Goal: Task Accomplishment & Management: Use online tool/utility

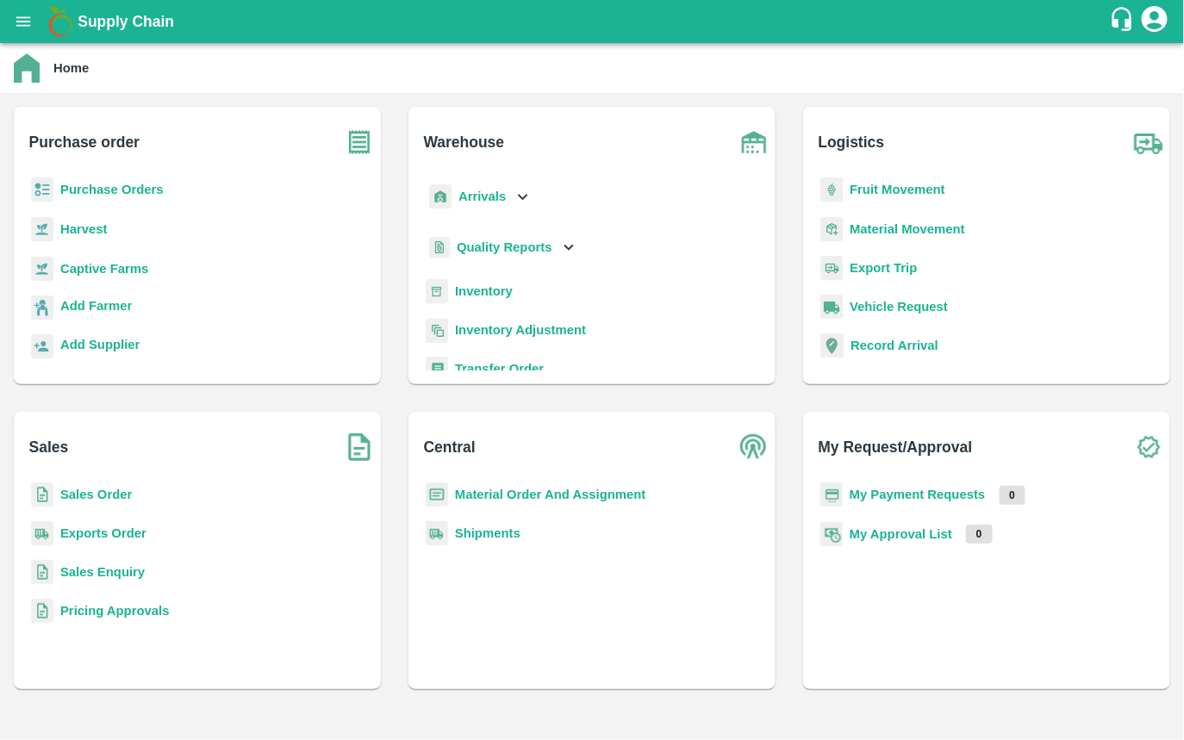
click at [95, 263] on b "Captive Farms" at bounding box center [104, 269] width 88 height 14
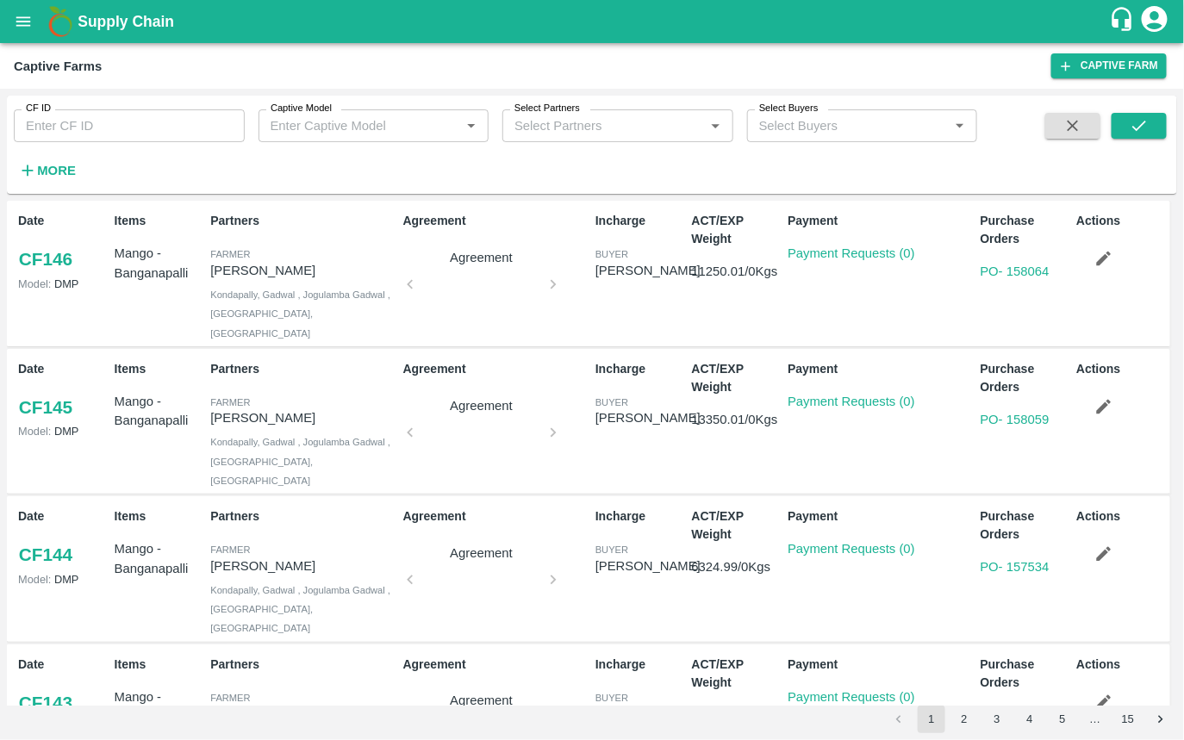
click at [99, 131] on input "CF ID" at bounding box center [129, 125] width 231 height 33
type input "89"
click at [1135, 121] on icon "submit" at bounding box center [1139, 125] width 19 height 19
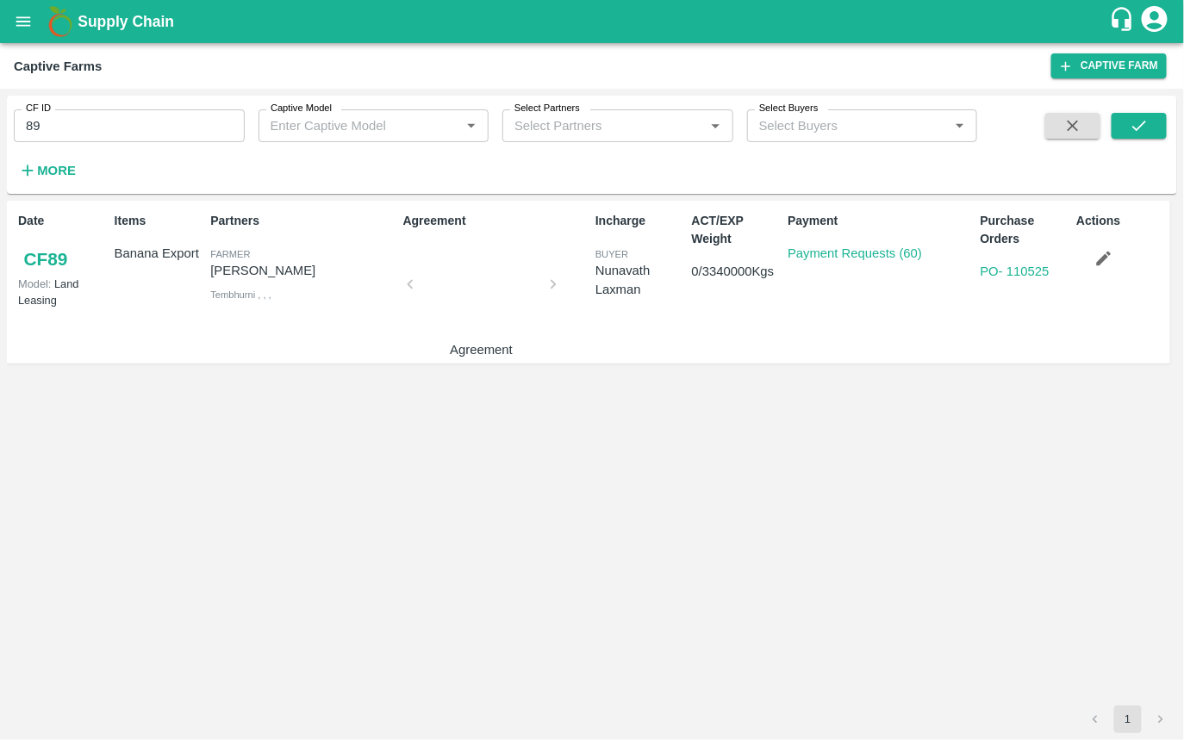
click at [1115, 267] on button "button" at bounding box center [1103, 258] width 55 height 29
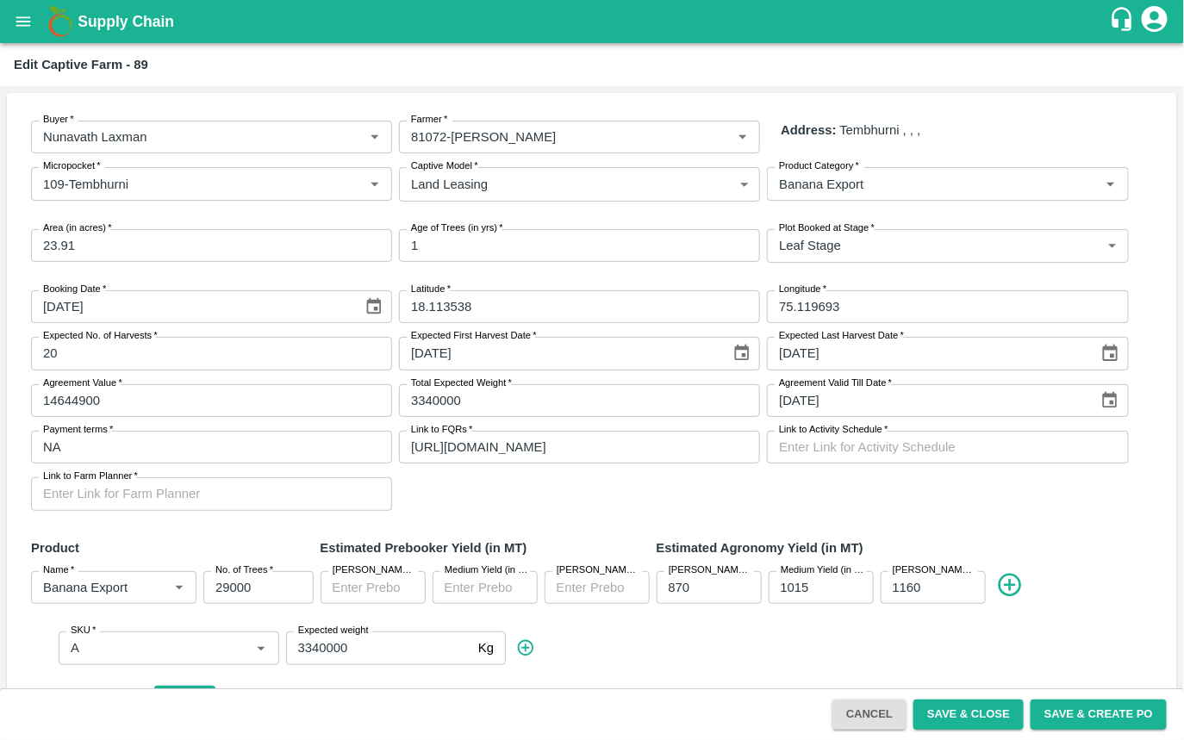
scroll to position [302, 0]
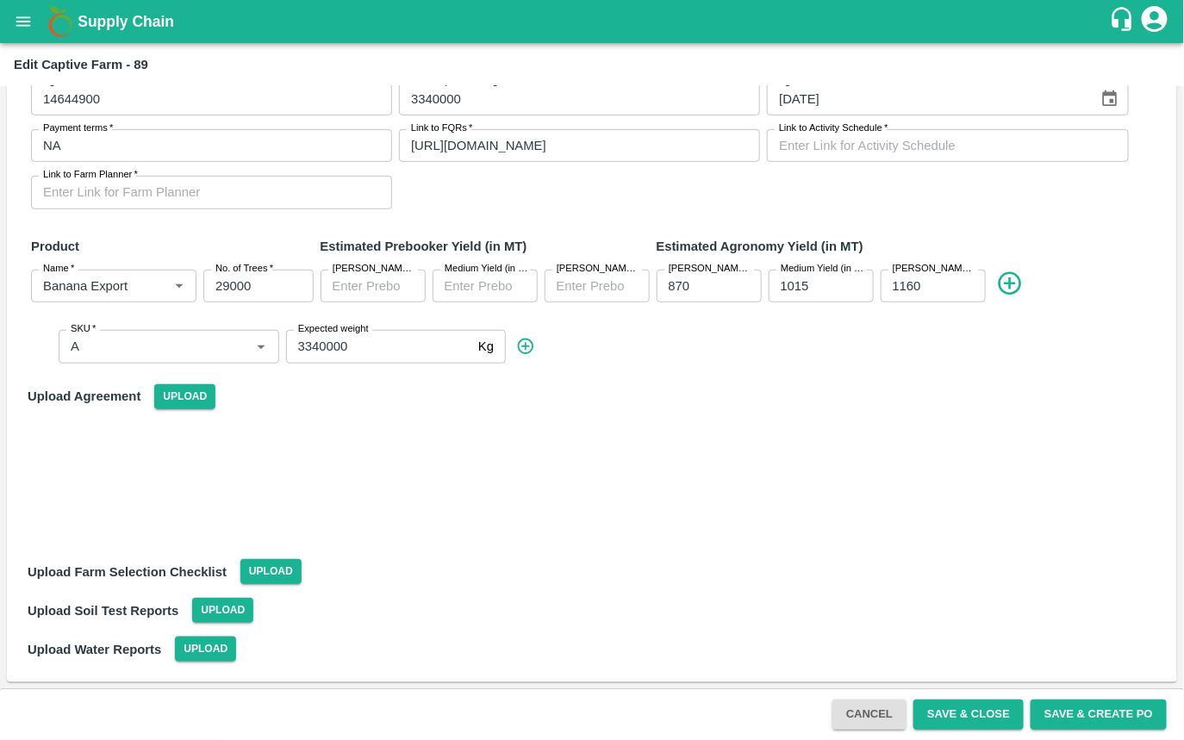
click at [529, 346] on icon at bounding box center [525, 346] width 19 height 19
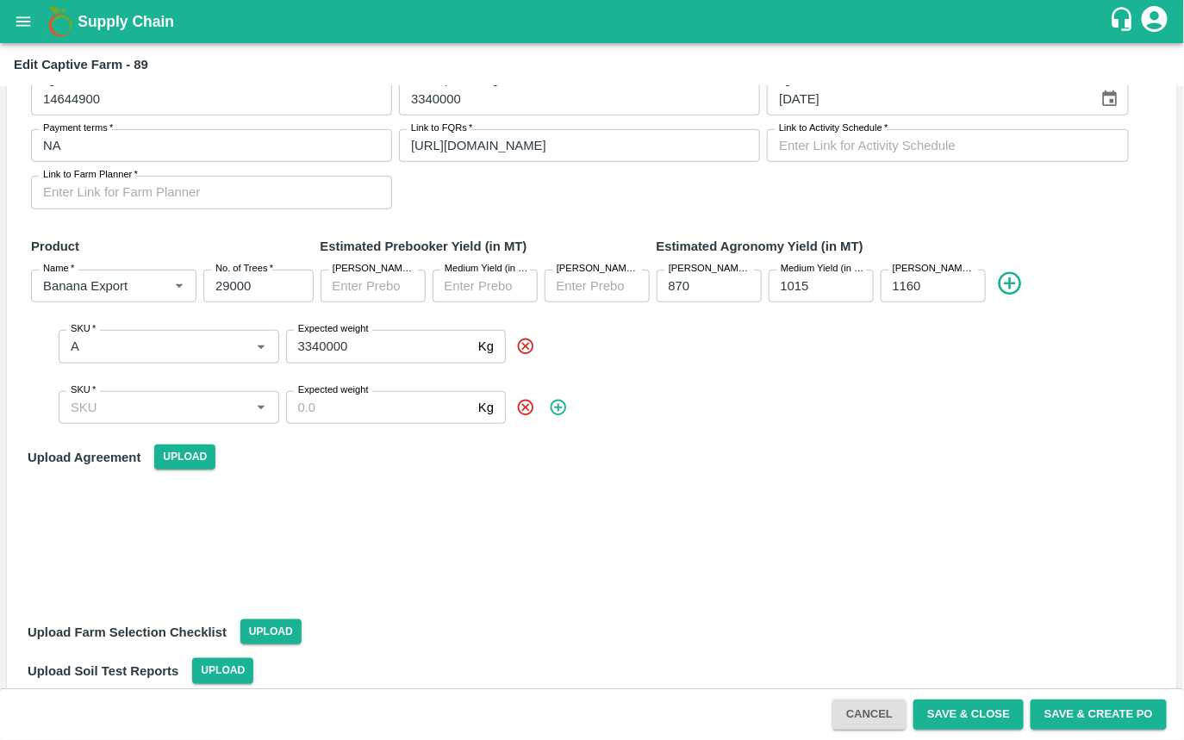
click at [190, 408] on input "SKU   *" at bounding box center [155, 407] width 182 height 22
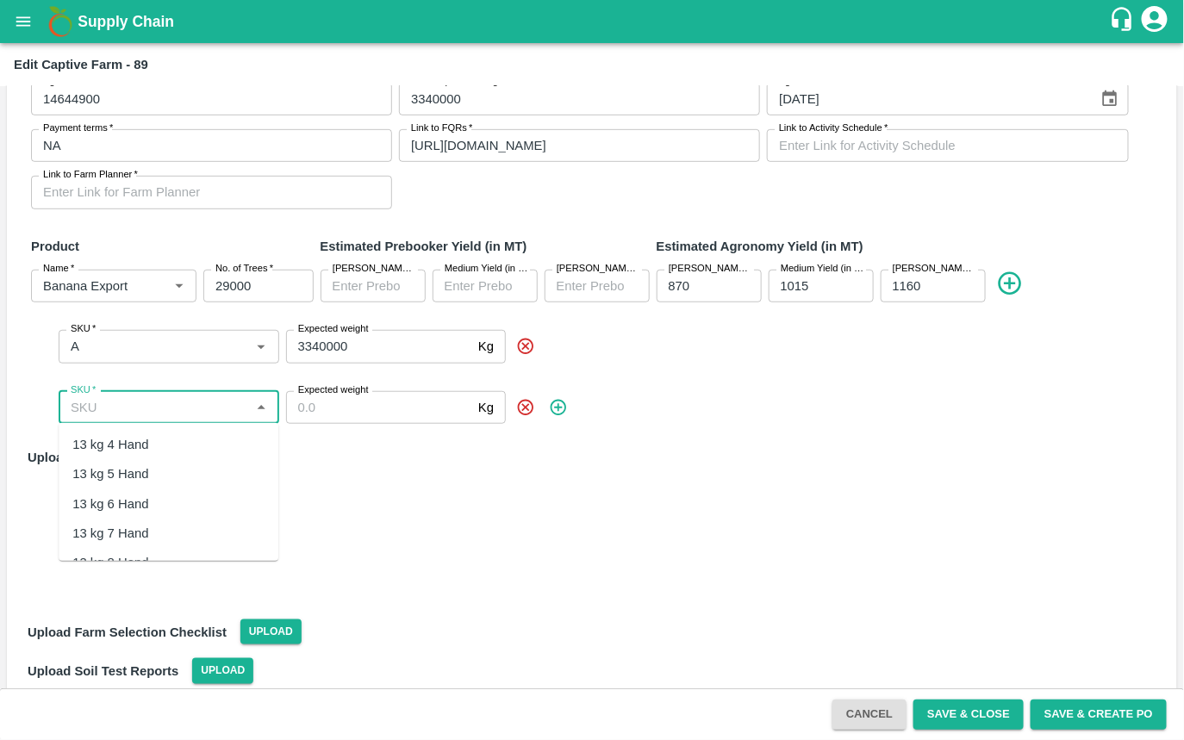
click at [416, 527] on div at bounding box center [592, 545] width 1143 height 136
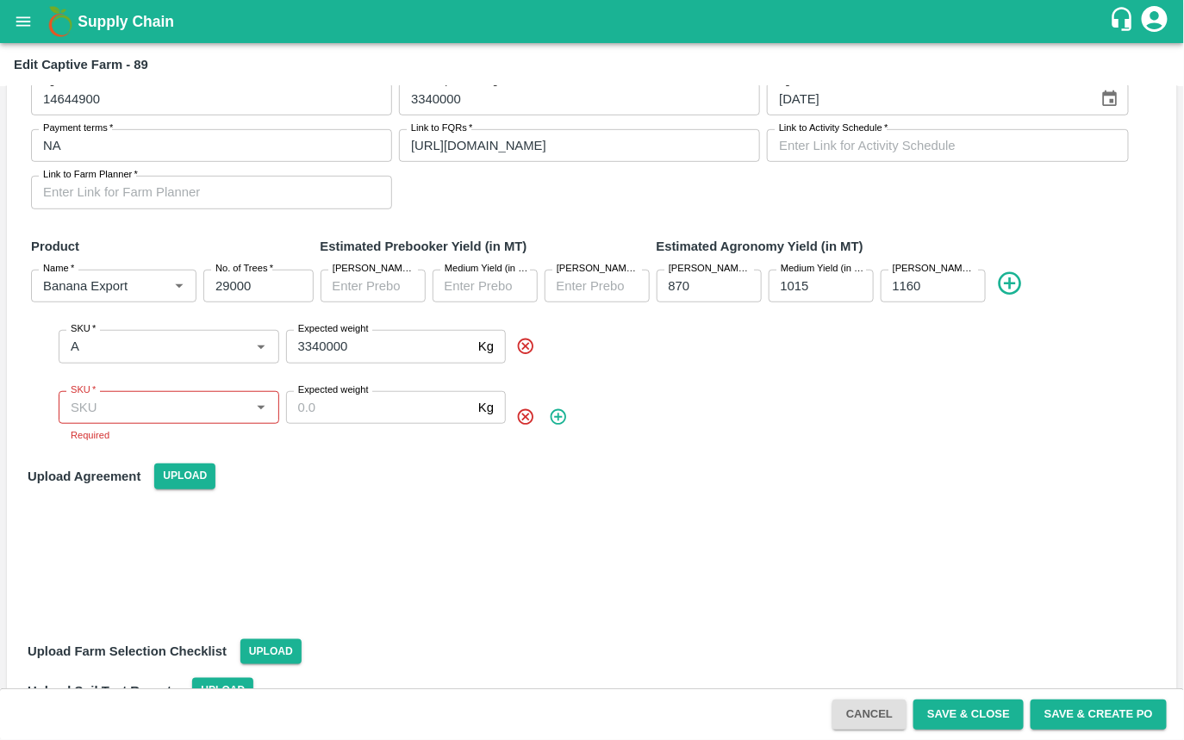
click at [170, 393] on div "SKU   *" at bounding box center [169, 407] width 221 height 33
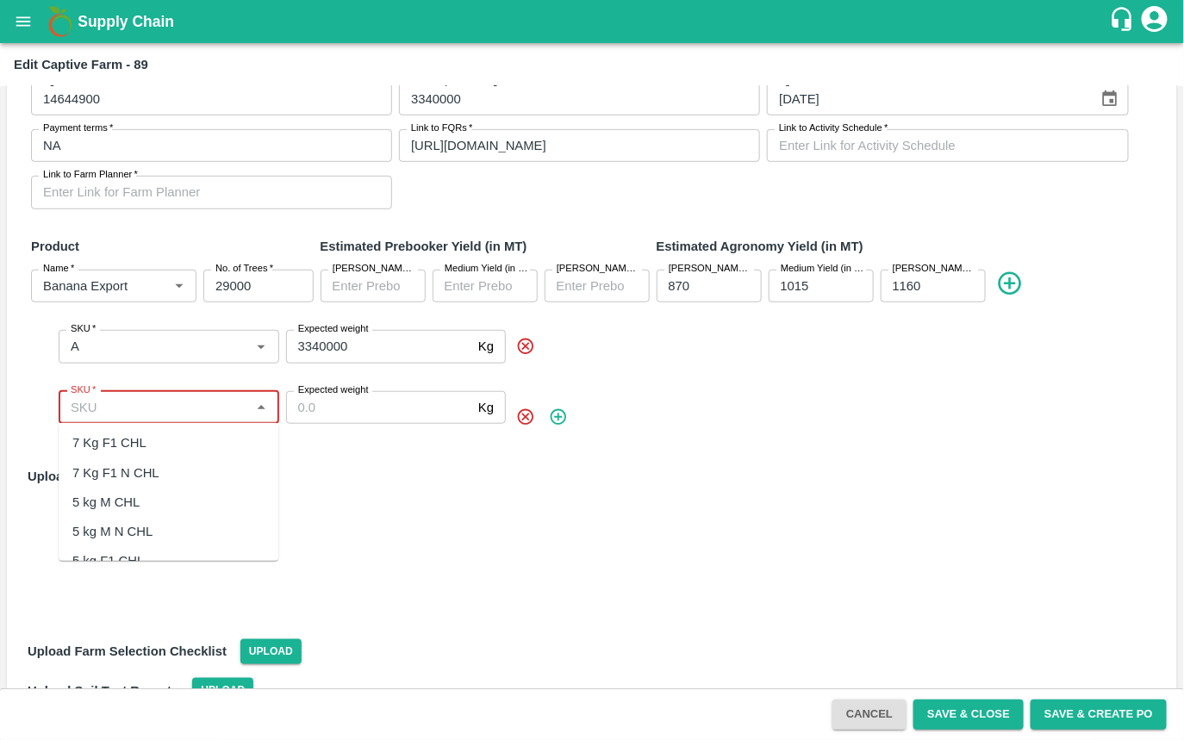
click at [103, 480] on div "7 Kg F1 N CHL" at bounding box center [115, 473] width 87 height 19
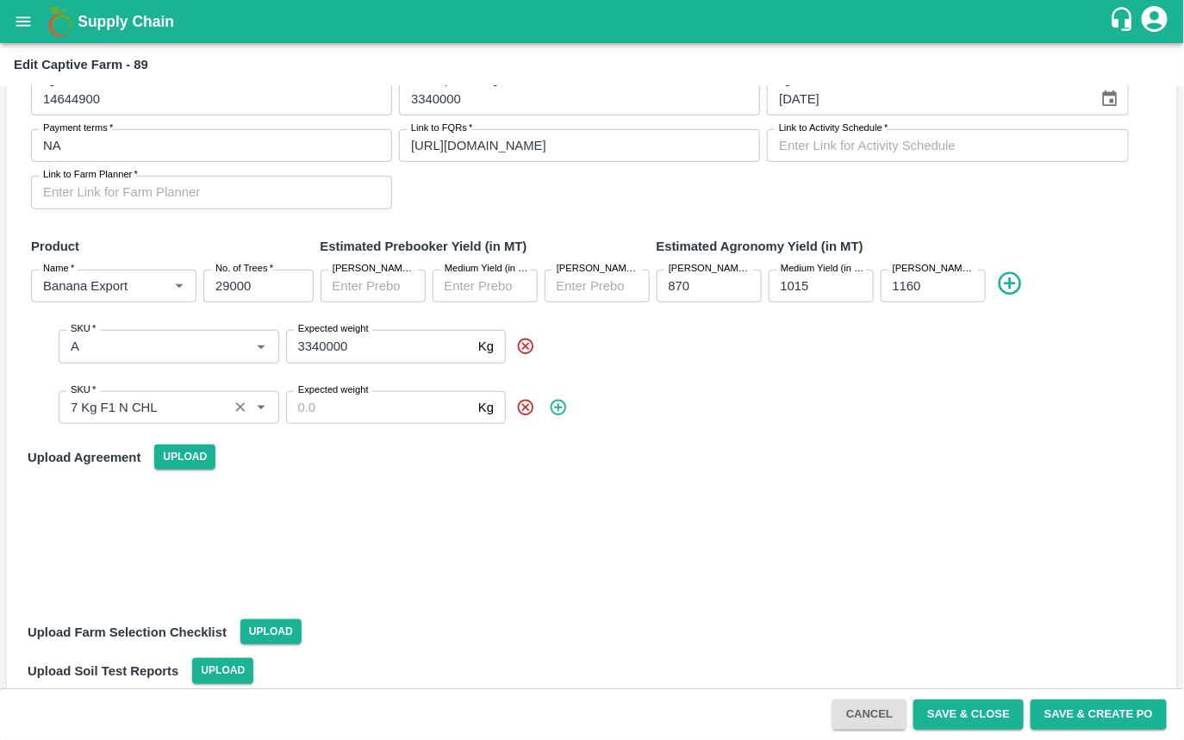
click at [240, 414] on icon "Clear" at bounding box center [241, 407] width 16 height 16
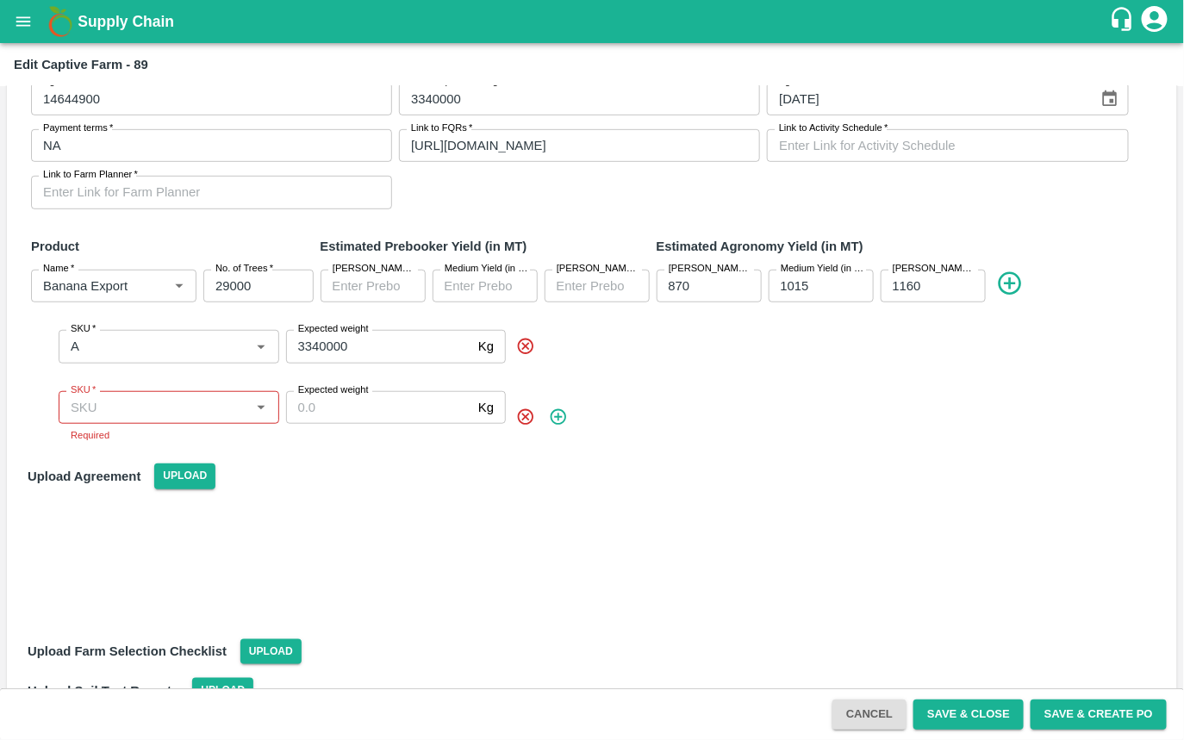
click at [200, 402] on input "SKU   *" at bounding box center [155, 407] width 182 height 22
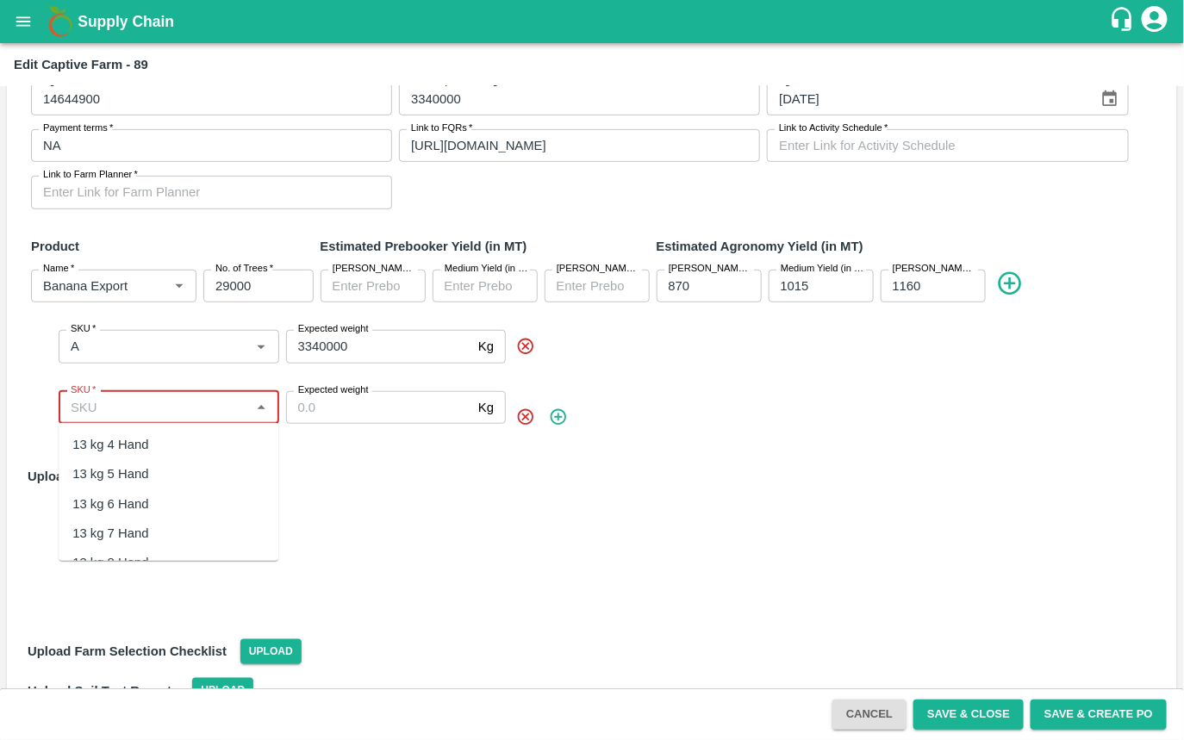
click at [200, 402] on input "SKU   *" at bounding box center [155, 407] width 182 height 22
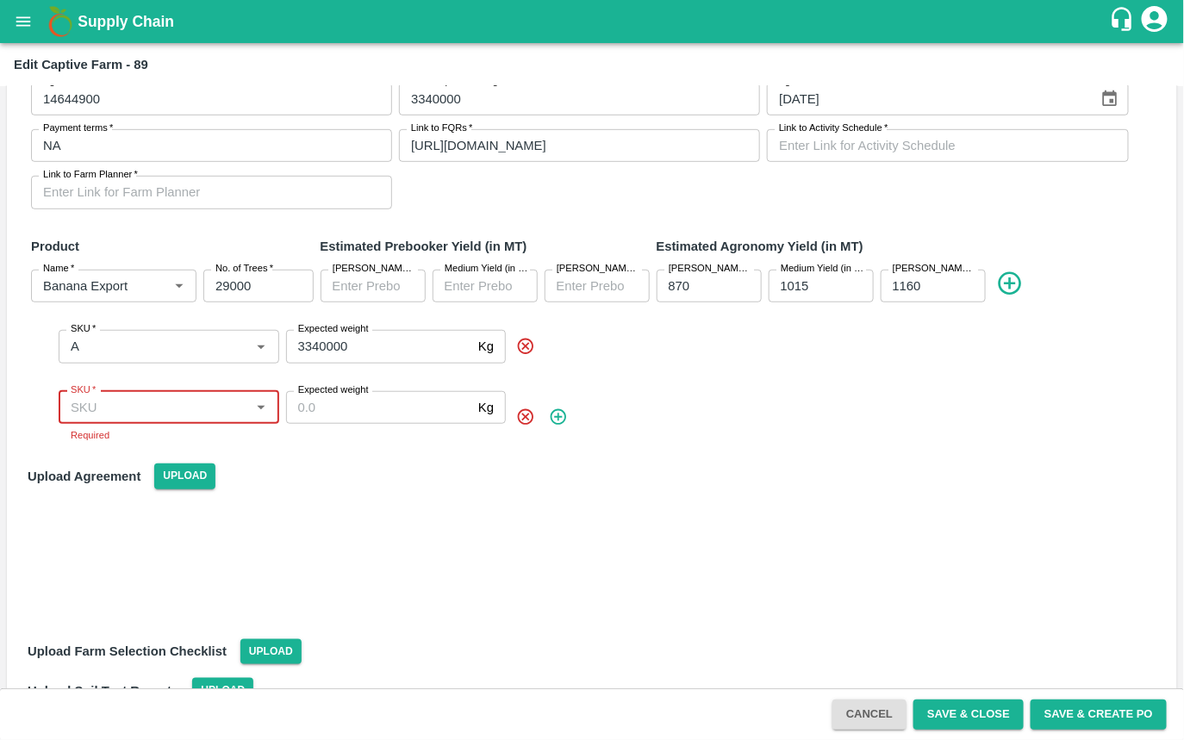
click at [200, 402] on input "SKU   *" at bounding box center [155, 407] width 182 height 22
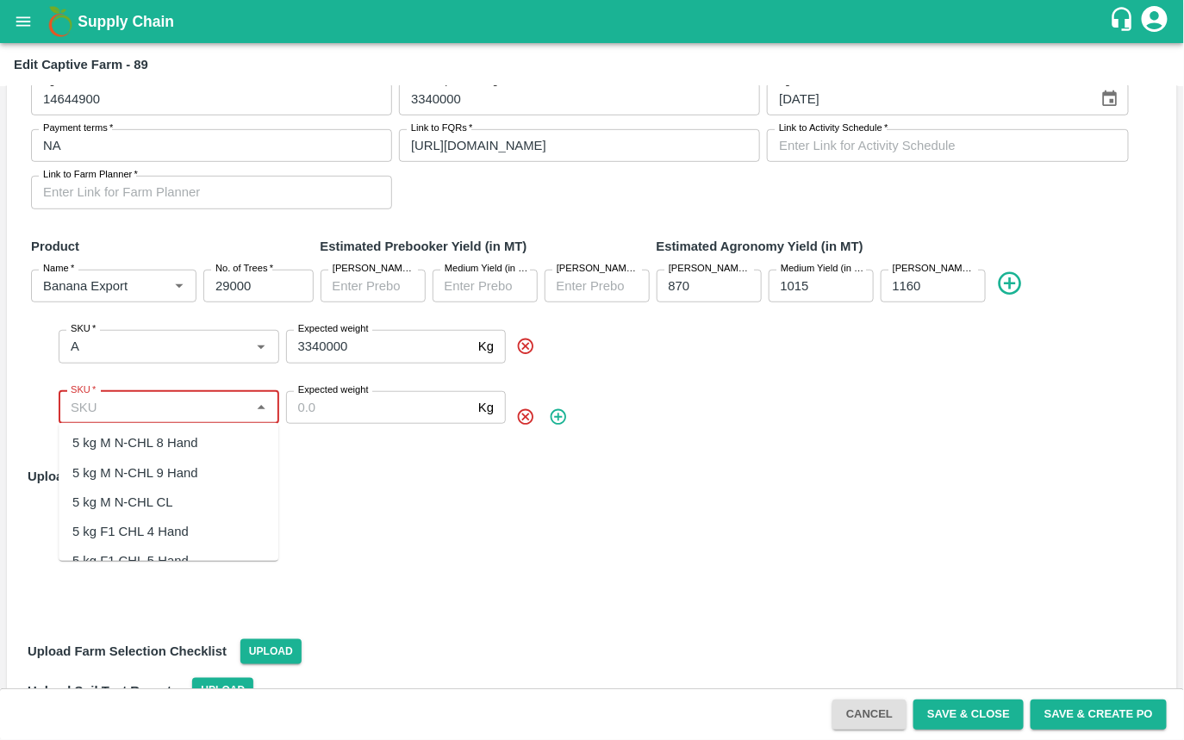
scroll to position [3396, 0]
click at [165, 508] on div "5 kg F1 CHL 7 Hand" at bounding box center [130, 504] width 116 height 19
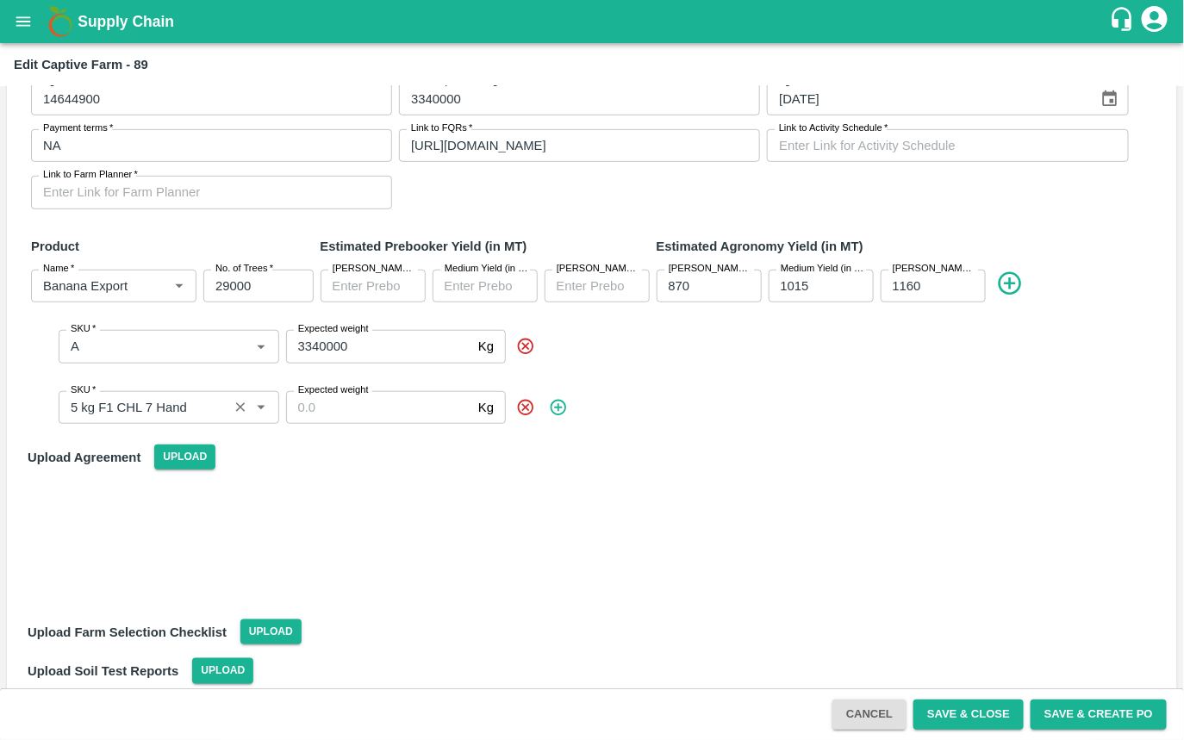
click at [216, 403] on input "SKU   *" at bounding box center [143, 407] width 159 height 22
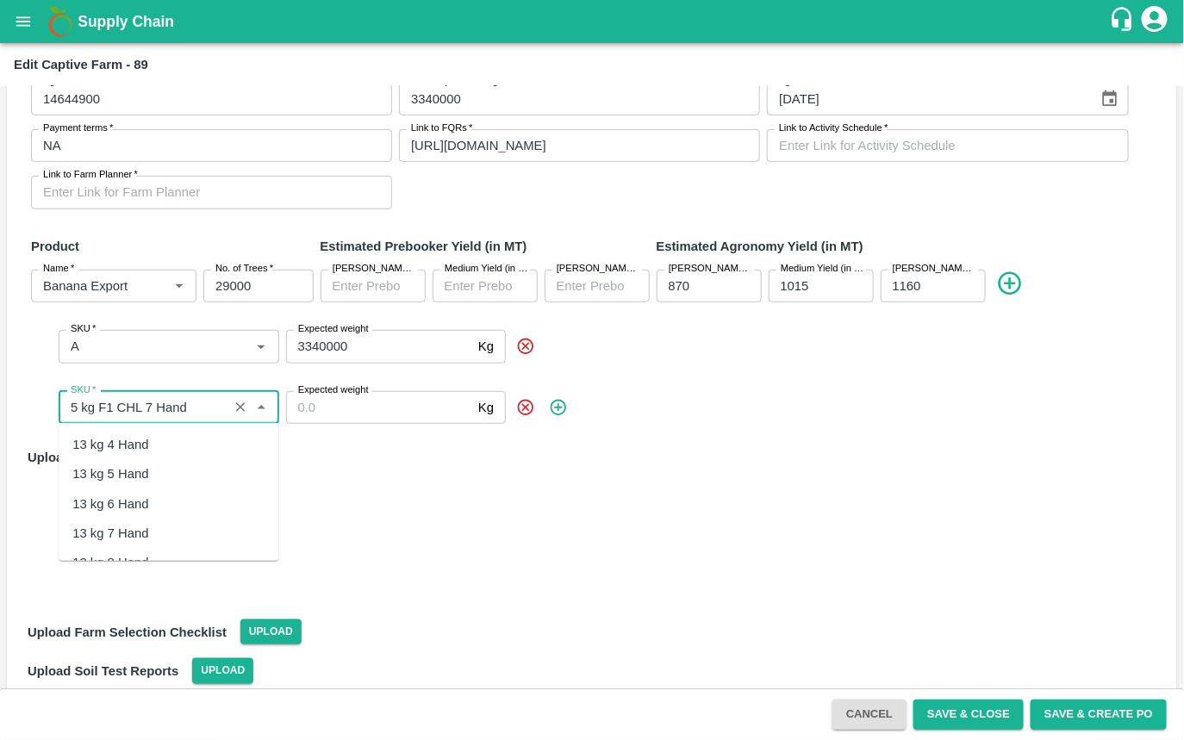
scroll to position [3353, 0]
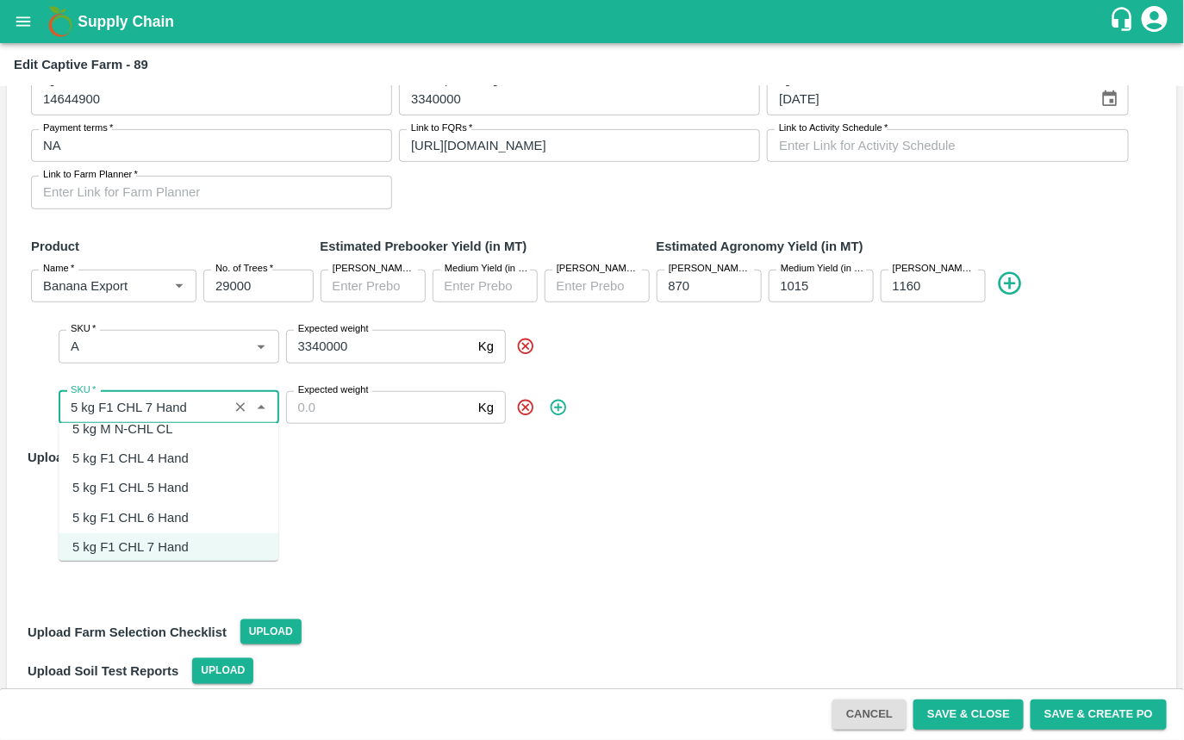
click at [153, 446] on div "5 kg F1 CHL 4 Hand" at bounding box center [169, 459] width 220 height 29
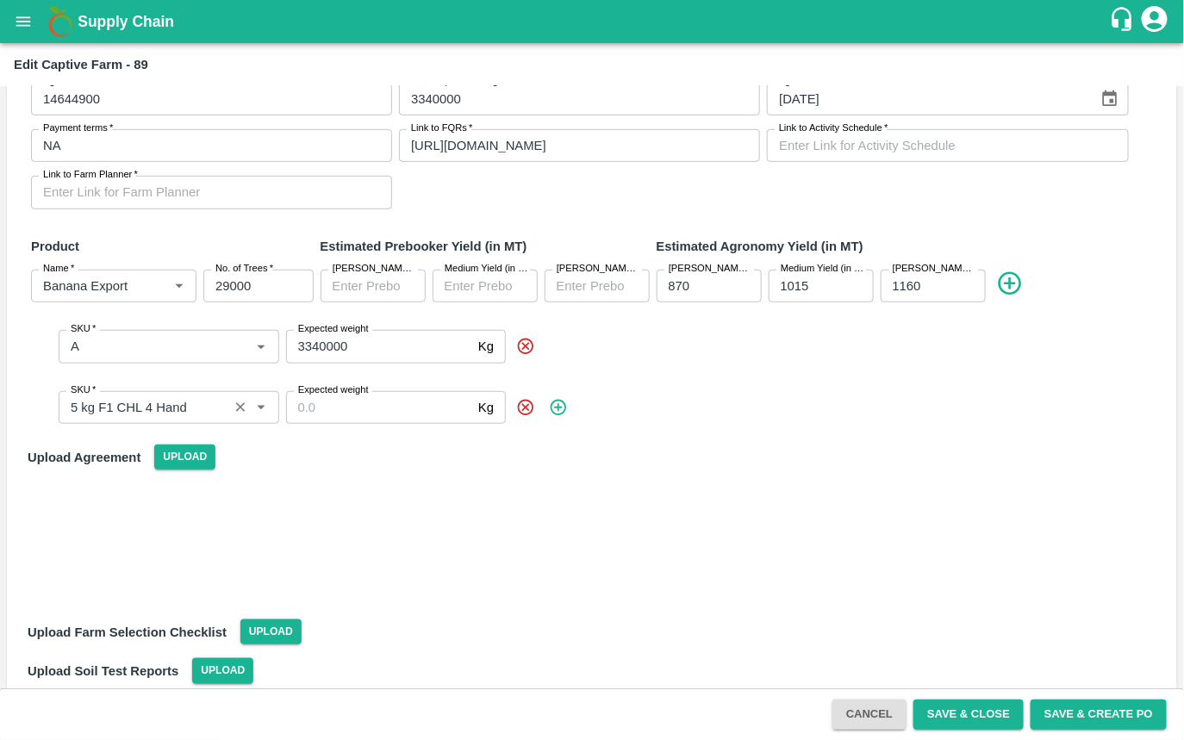
click at [210, 416] on input "SKU   *" at bounding box center [143, 407] width 159 height 22
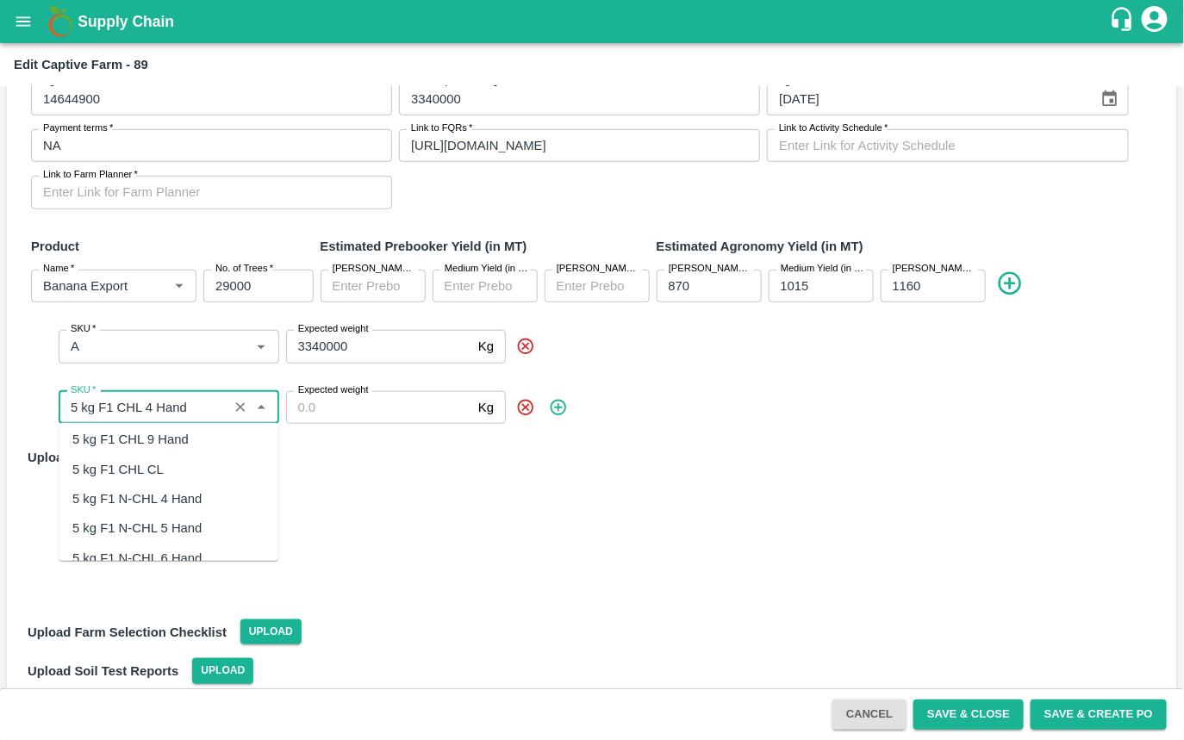
scroll to position [3685, 0]
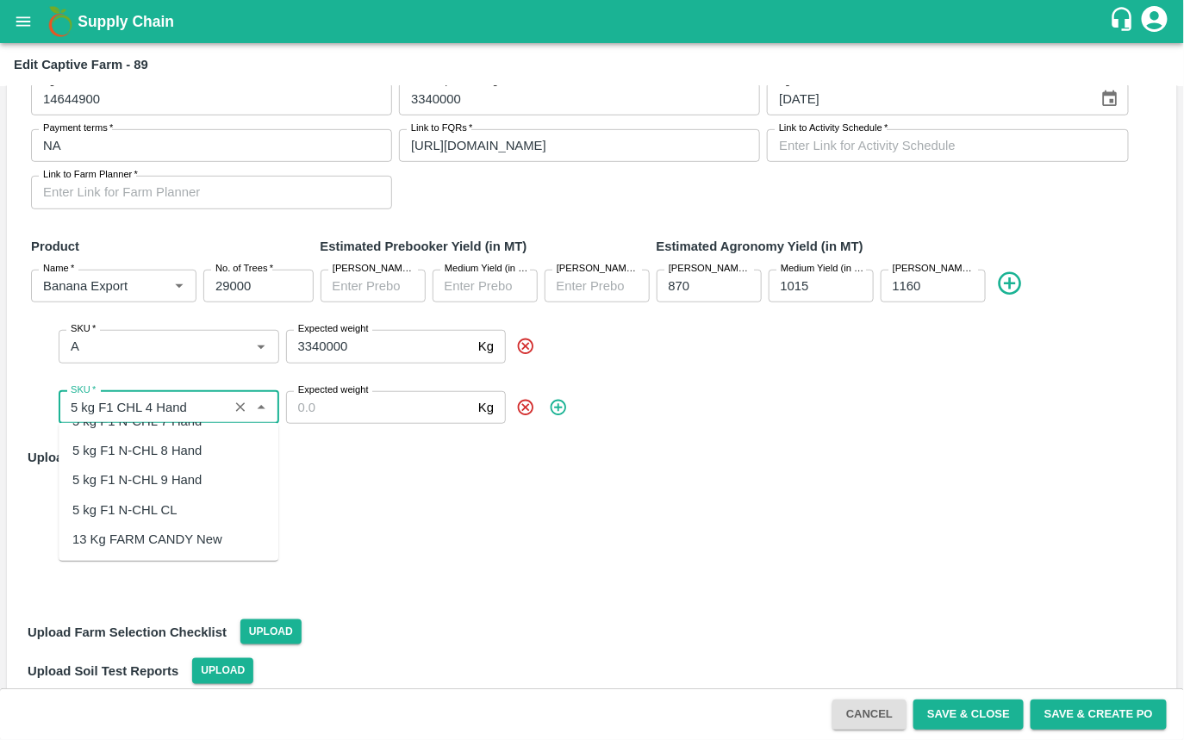
click at [156, 467] on div "5 kg F1 N-CHL 9 Hand" at bounding box center [169, 480] width 220 height 29
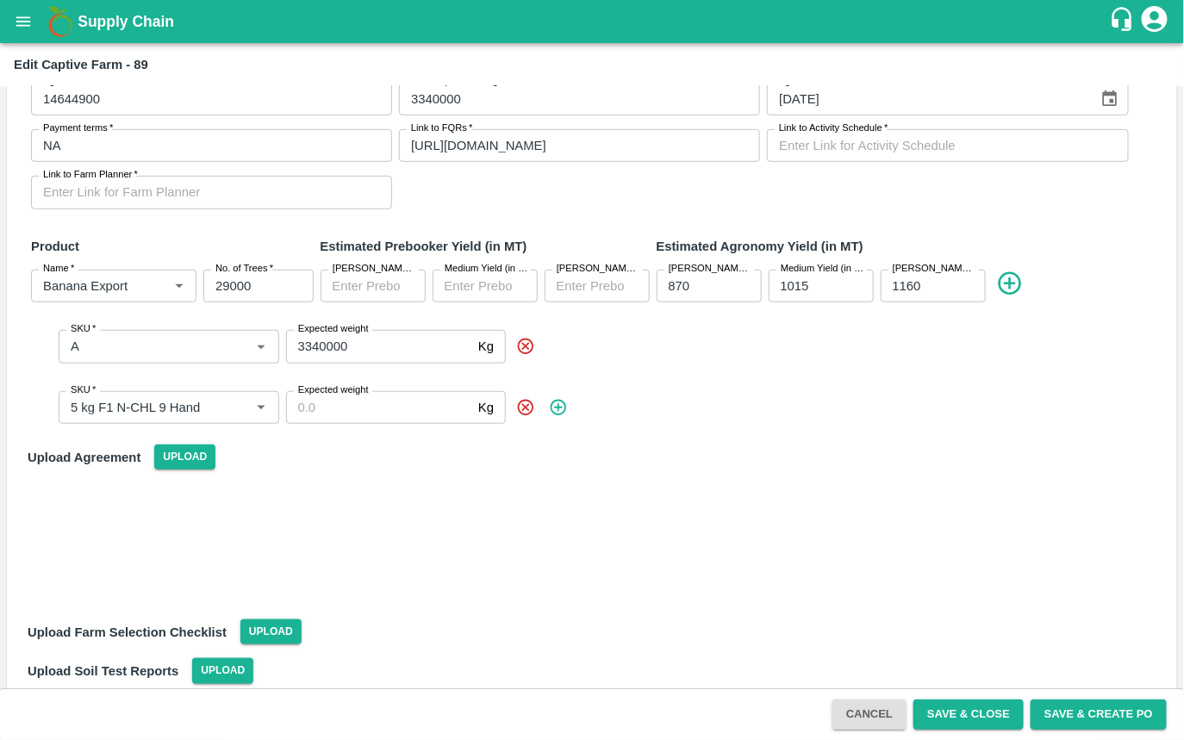
click at [357, 427] on div "SKU   * SKU   * Expected weight Kg Expected weight" at bounding box center [605, 407] width 1115 height 60
click at [175, 412] on input "SKU   *" at bounding box center [143, 407] width 159 height 22
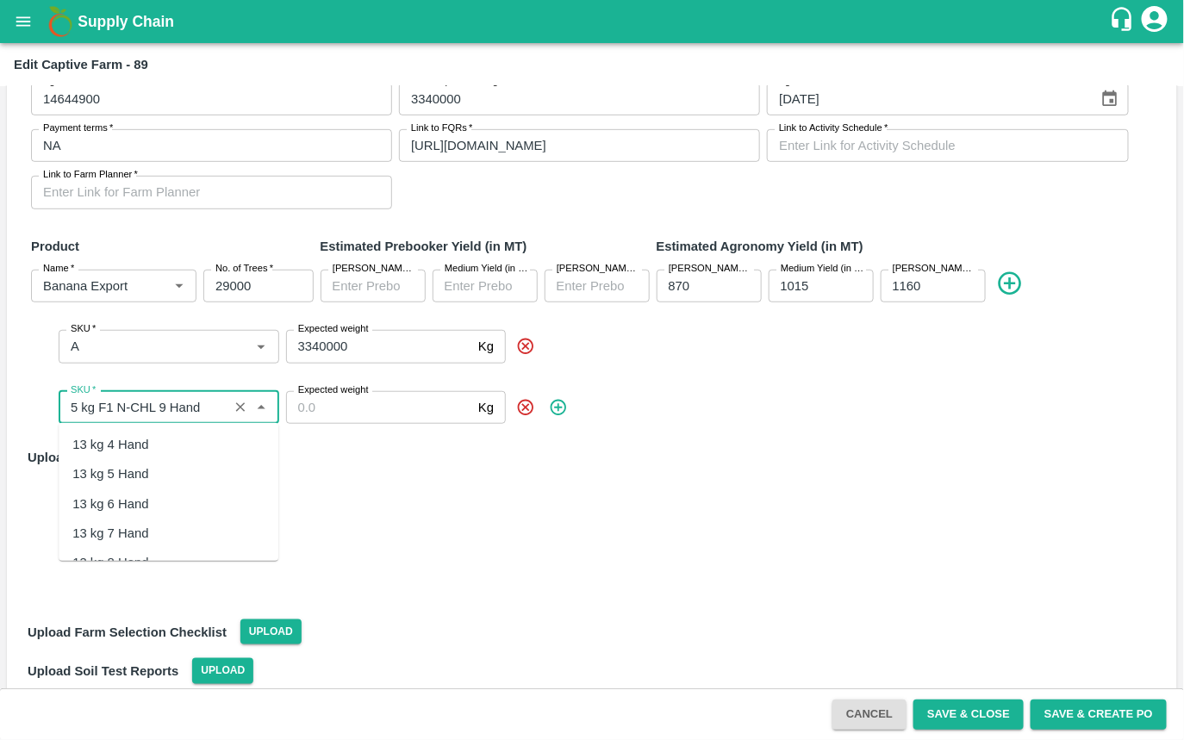
scroll to position [3619, 0]
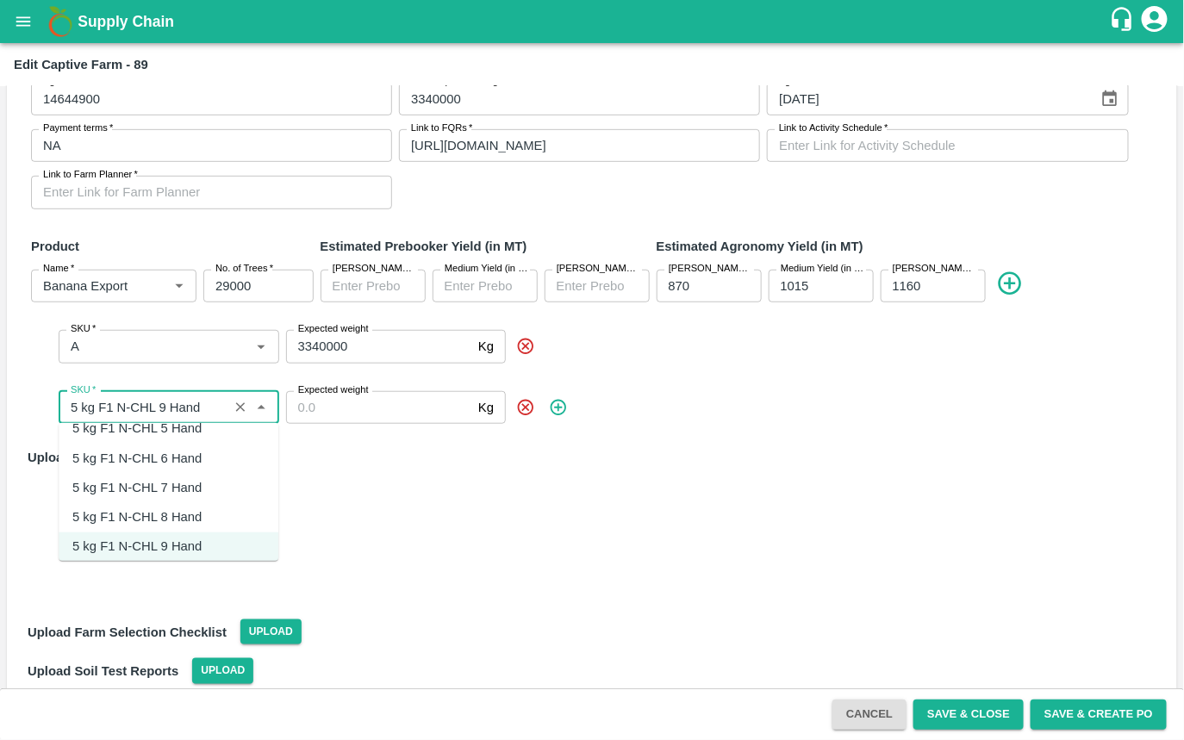
click at [170, 457] on div "5 kg F1 N-CHL 6 Hand" at bounding box center [136, 459] width 129 height 19
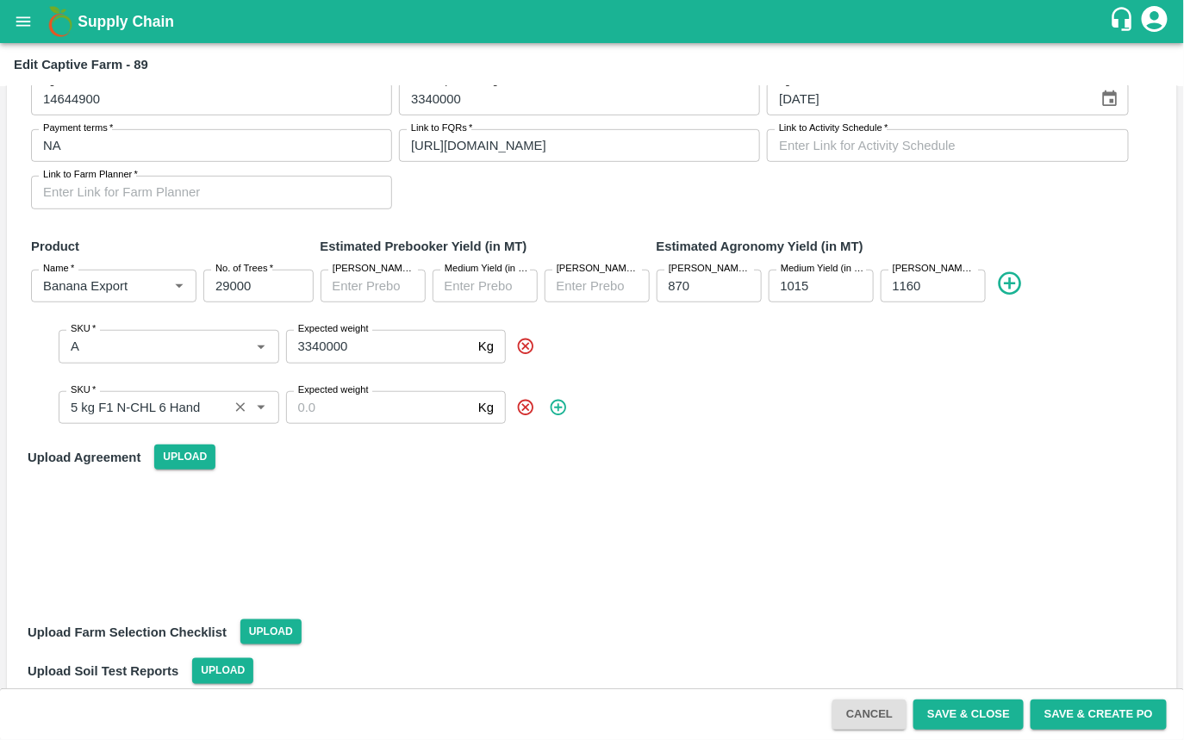
click at [122, 412] on input "SKU   *" at bounding box center [143, 407] width 159 height 22
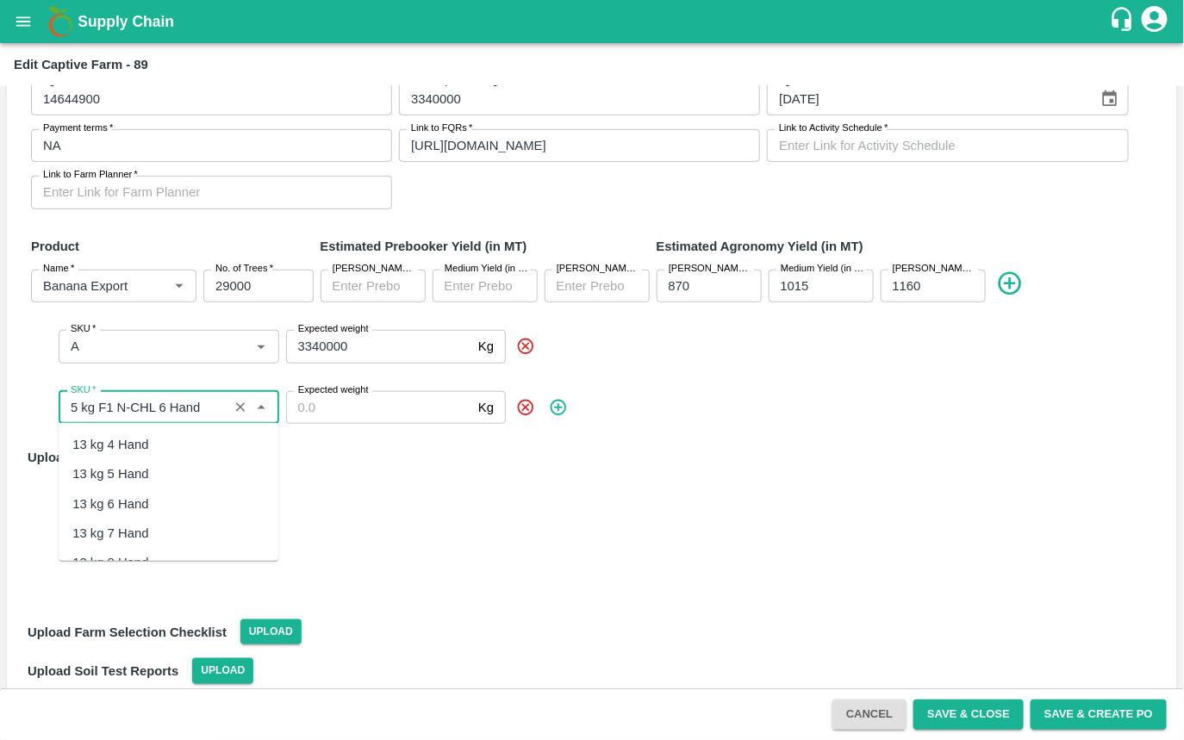
scroll to position [3531, 0]
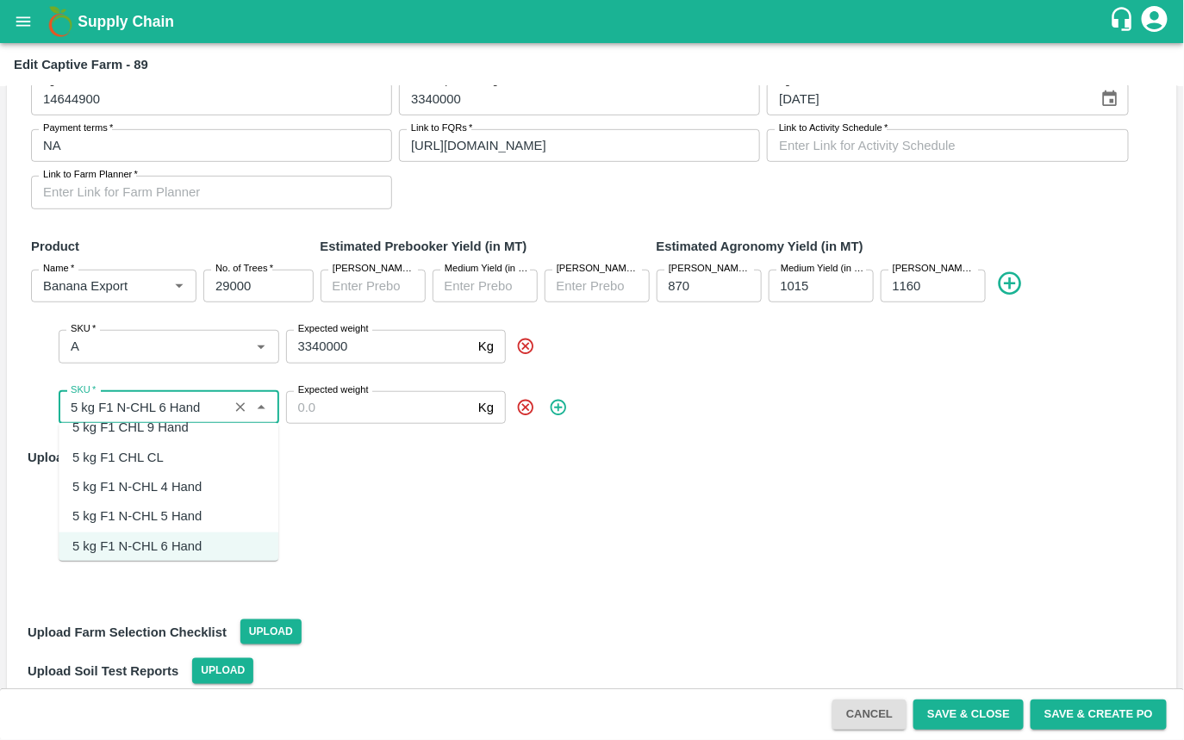
click at [137, 479] on div "5 kg F1 N-CHL 4 Hand" at bounding box center [136, 487] width 129 height 19
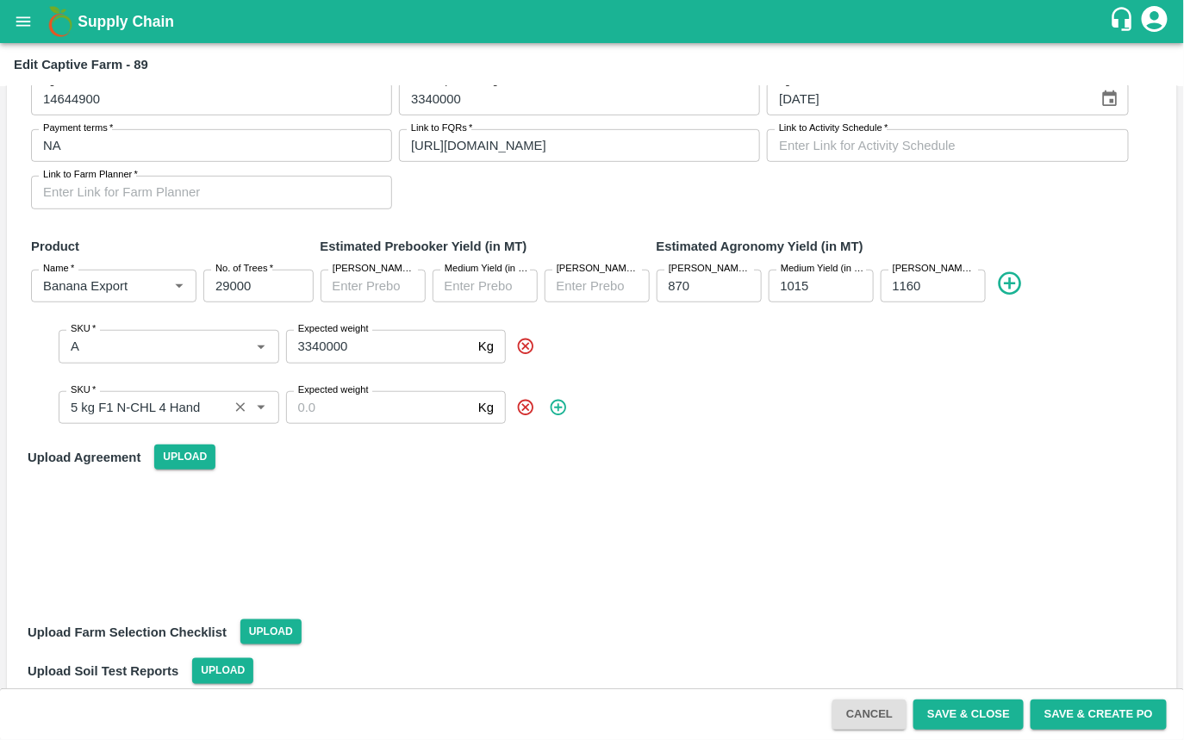
click at [142, 403] on input "SKU   *" at bounding box center [143, 407] width 159 height 22
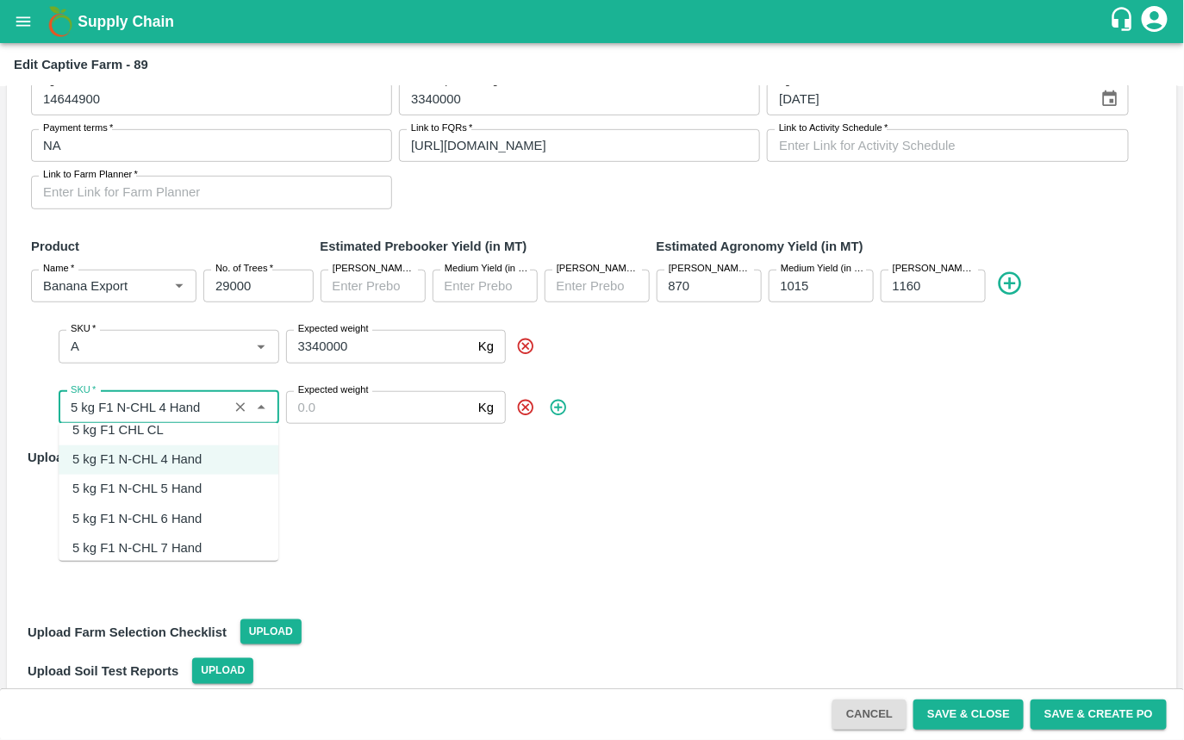
scroll to position [3642, 0]
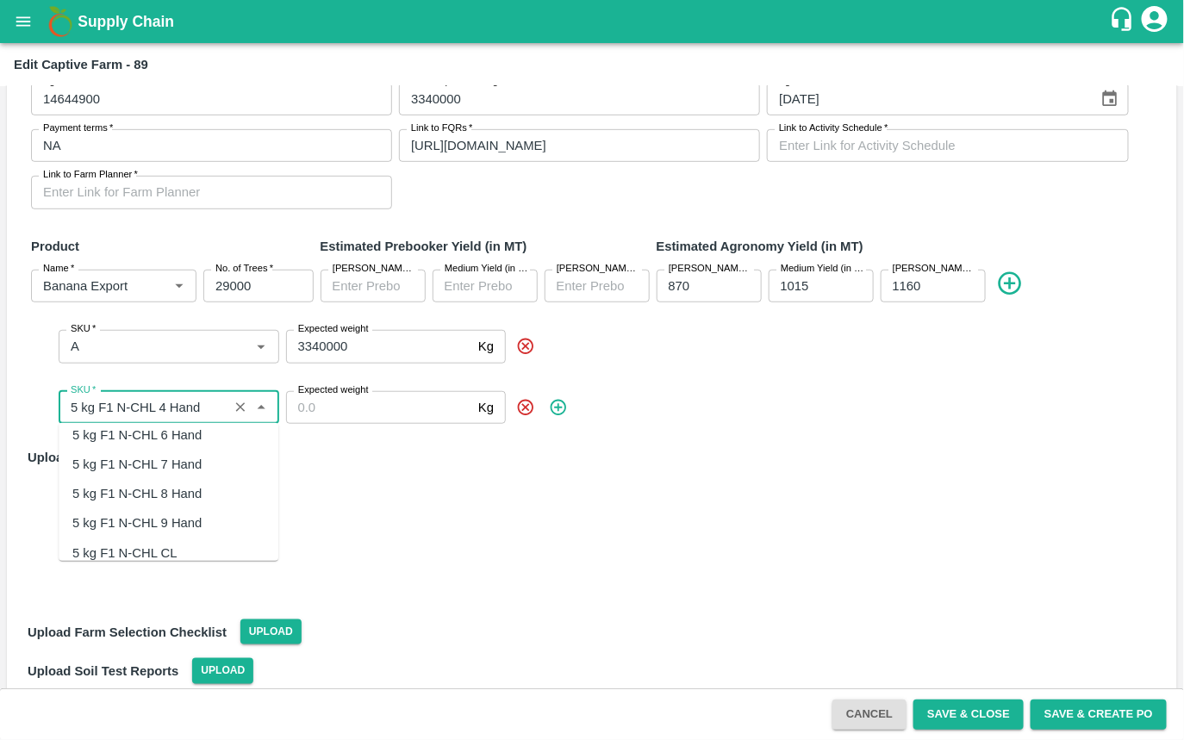
click at [364, 464] on div "Upload Agreement Upload" at bounding box center [592, 457] width 1143 height 39
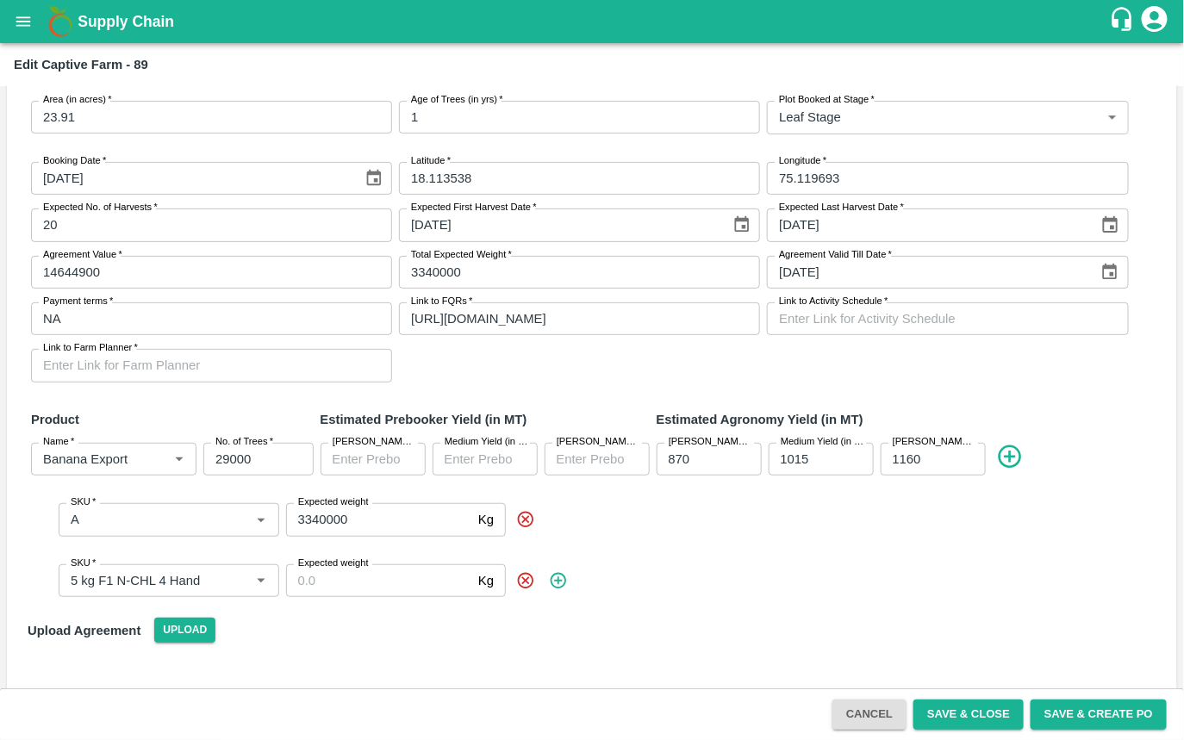
scroll to position [362, 0]
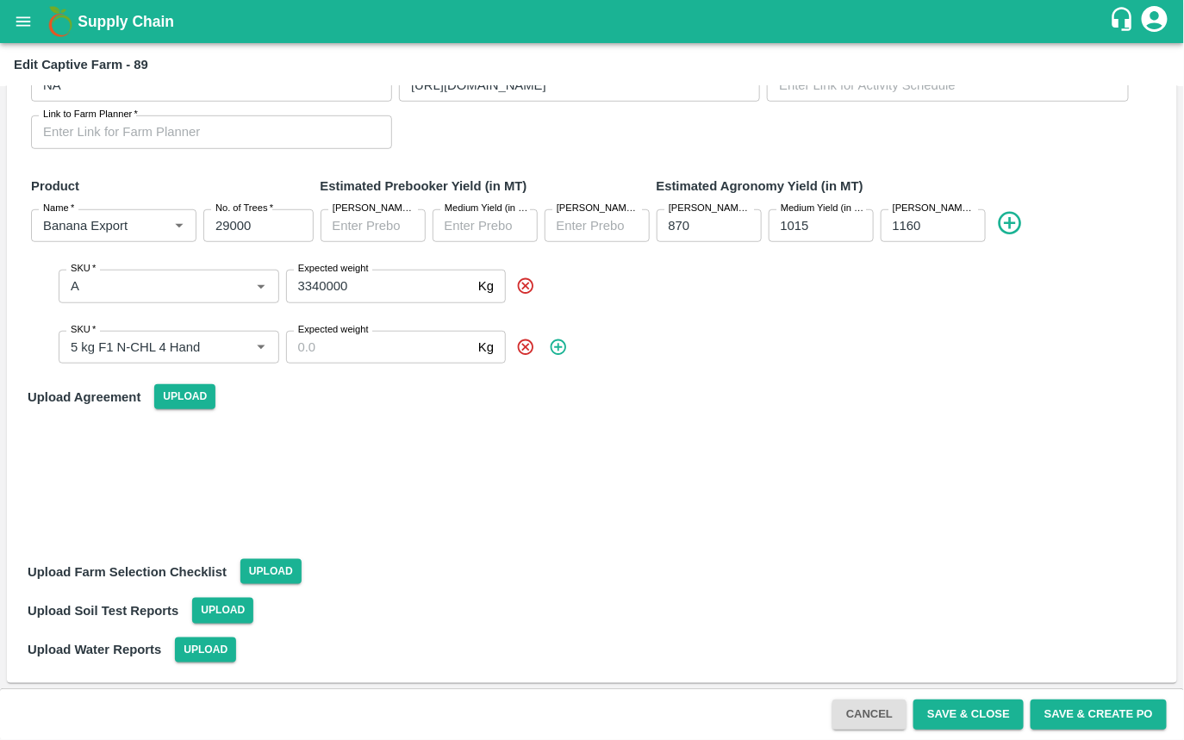
click at [498, 446] on div at bounding box center [592, 484] width 1143 height 136
click at [595, 346] on span at bounding box center [832, 347] width 647 height 19
click at [527, 347] on icon at bounding box center [526, 347] width 16 height 16
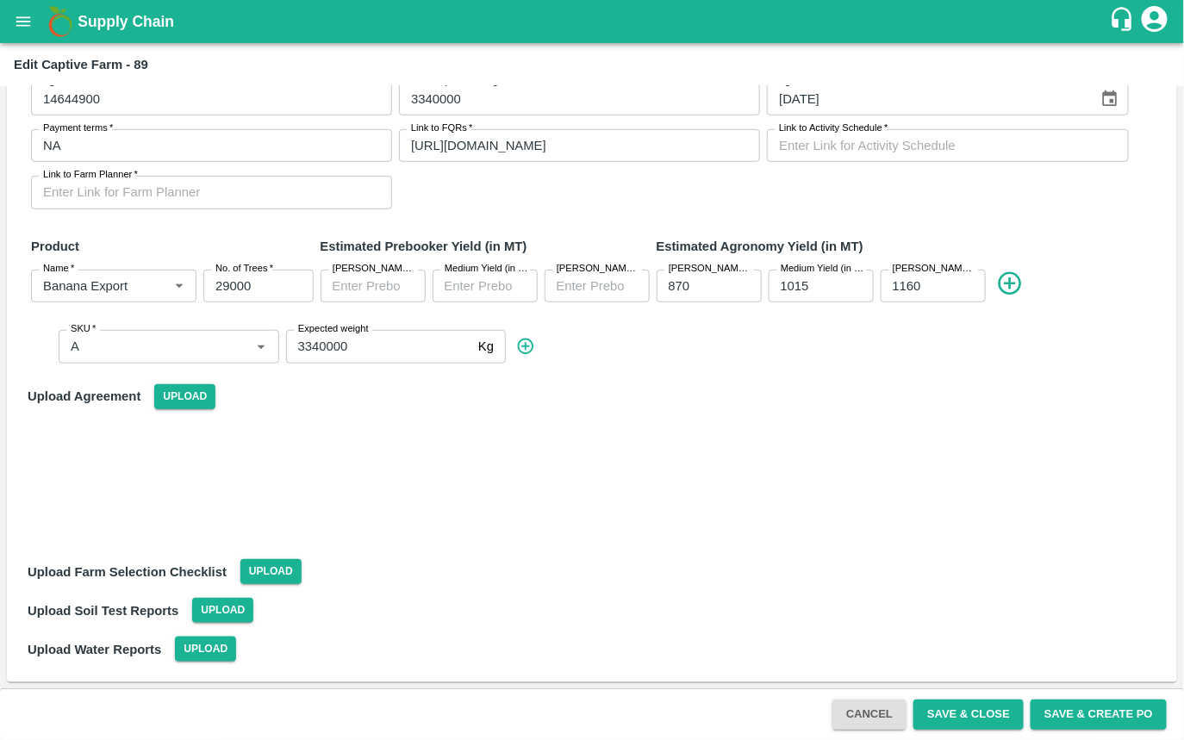
click at [462, 405] on div "Upload Agreement Upload" at bounding box center [592, 396] width 1143 height 39
click at [856, 707] on button "Cancel" at bounding box center [869, 715] width 74 height 30
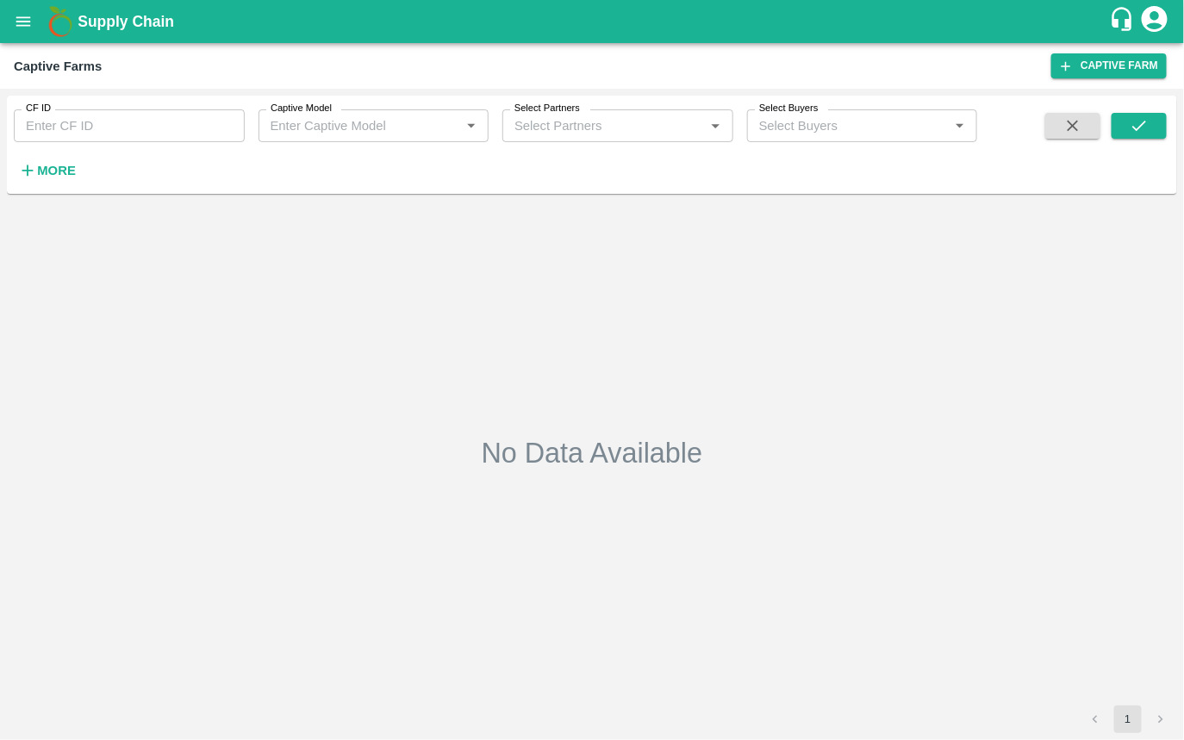
type input "89"
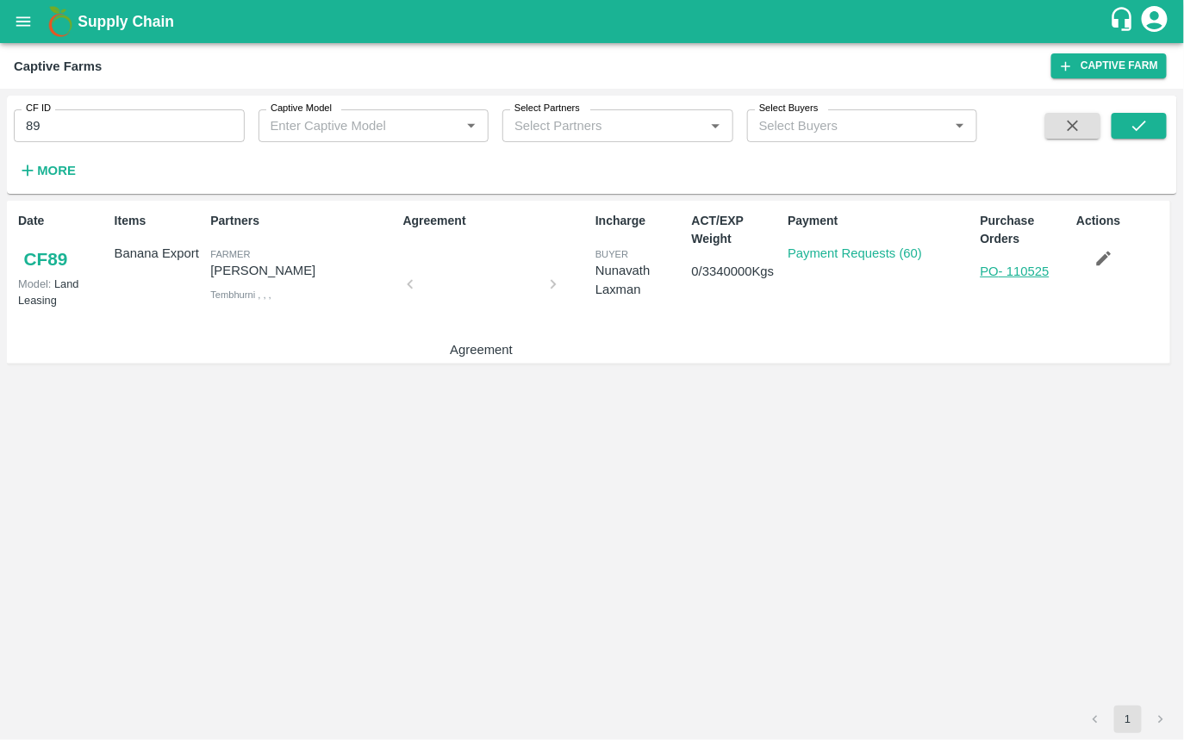
click at [1037, 272] on link "PO - 110525" at bounding box center [1015, 272] width 69 height 14
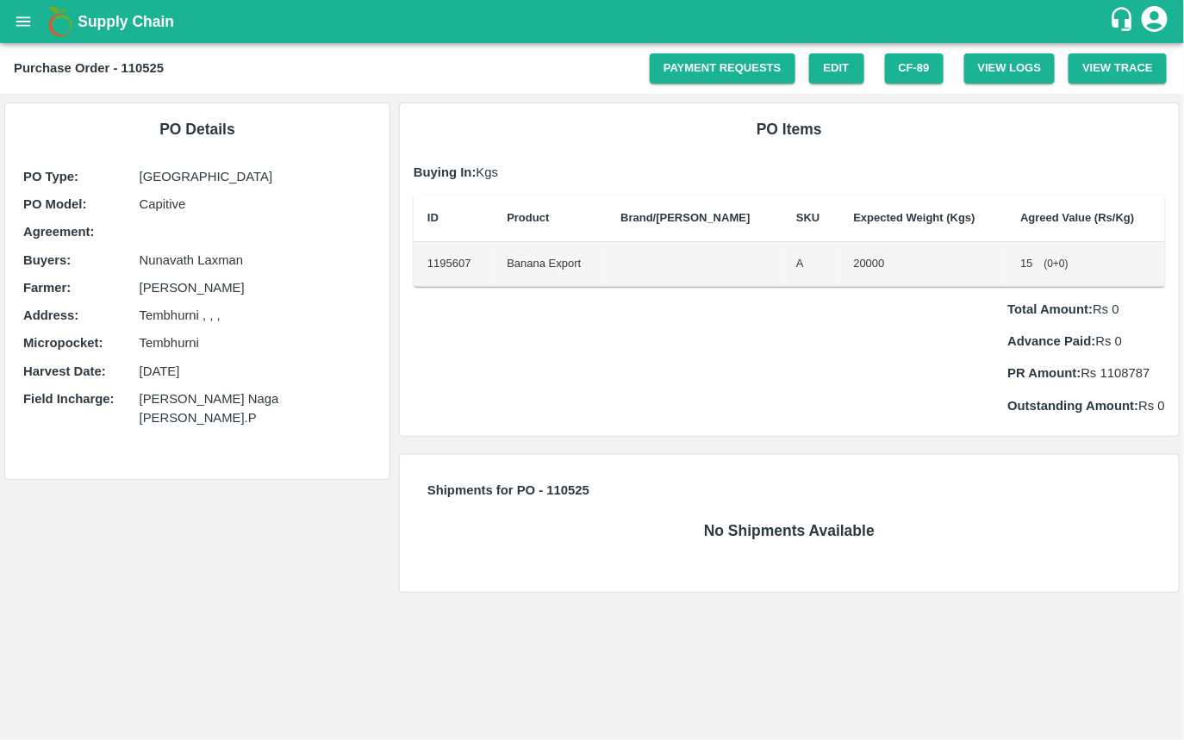
click at [448, 265] on td "1195607" at bounding box center [453, 264] width 79 height 45
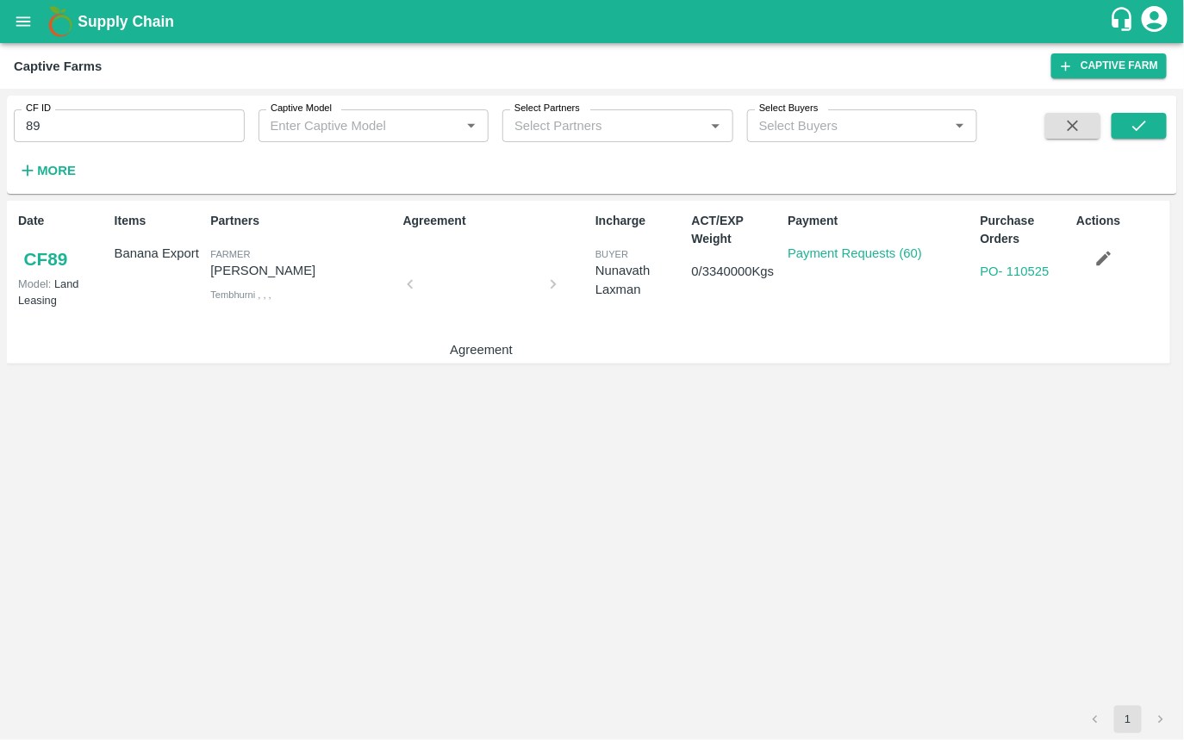
click at [442, 514] on div "Date CF 89 Model: Land Leasing Items Banana Export Partners Farmer Sharada Rame…" at bounding box center [592, 453] width 1170 height 505
click at [776, 521] on div "Date CF 89 Model: Land Leasing Items Banana Export Partners Farmer Sharada Rame…" at bounding box center [592, 453] width 1170 height 505
